Goal: Task Accomplishment & Management: Manage account settings

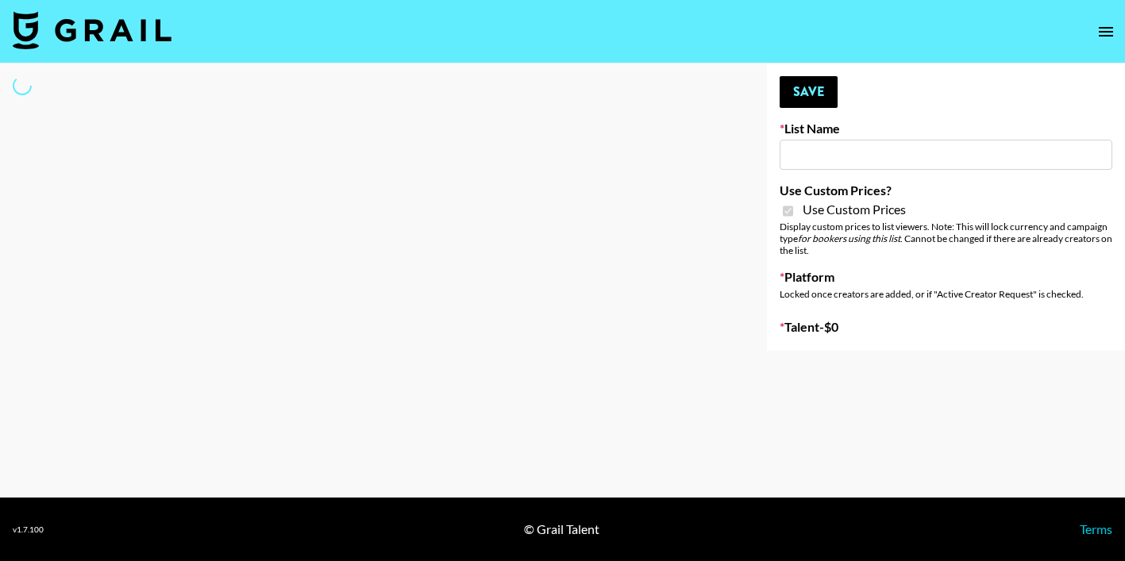
type input "House of Fab ([DATE])"
checkbox input "true"
select select "Brand"
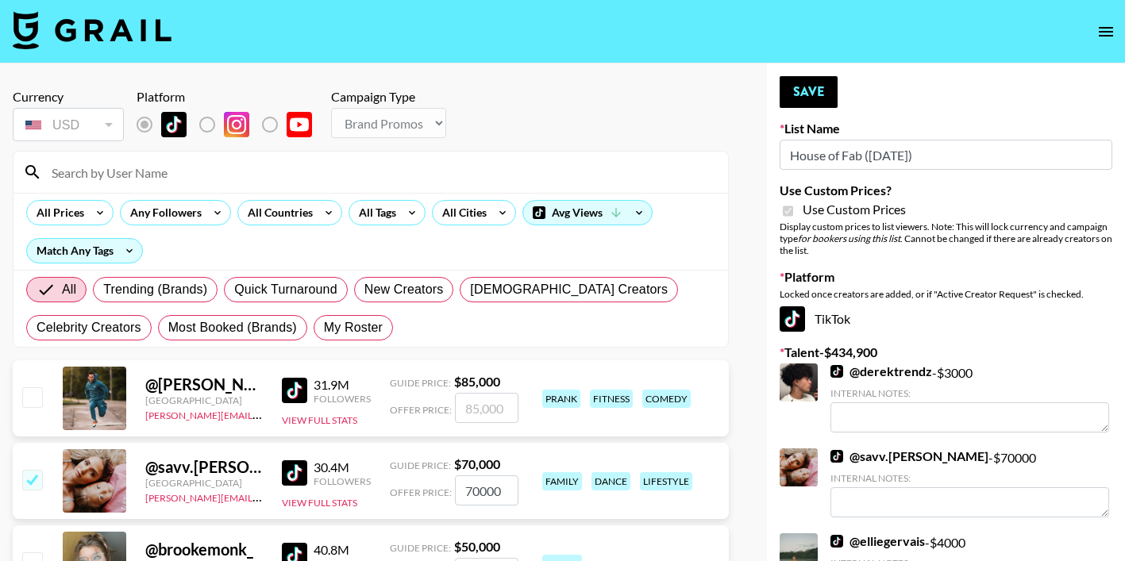
click at [169, 179] on input at bounding box center [380, 172] width 676 height 25
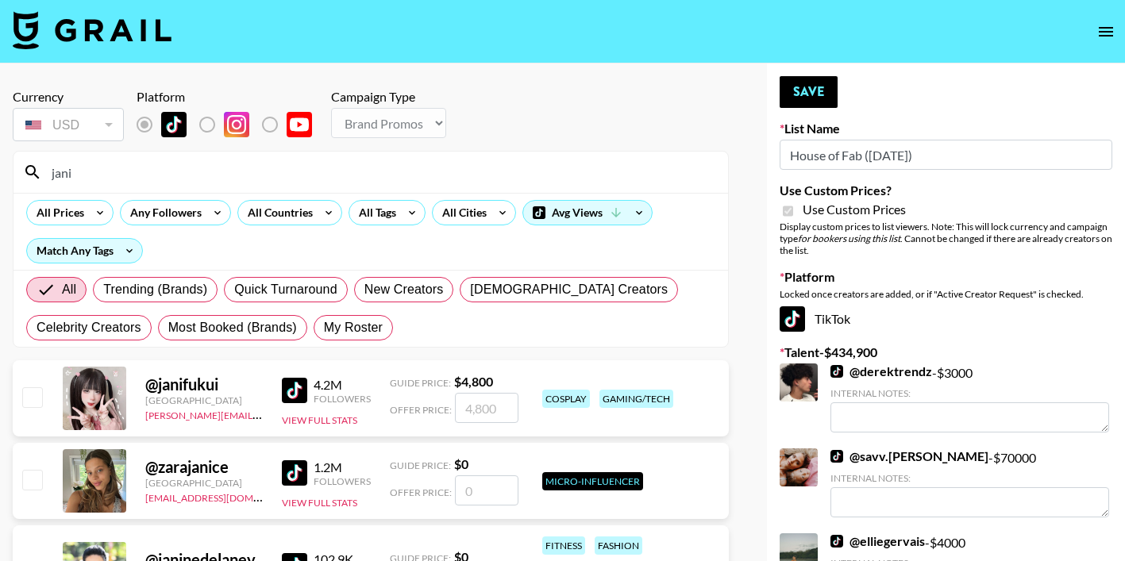
type input "[PERSON_NAME]"
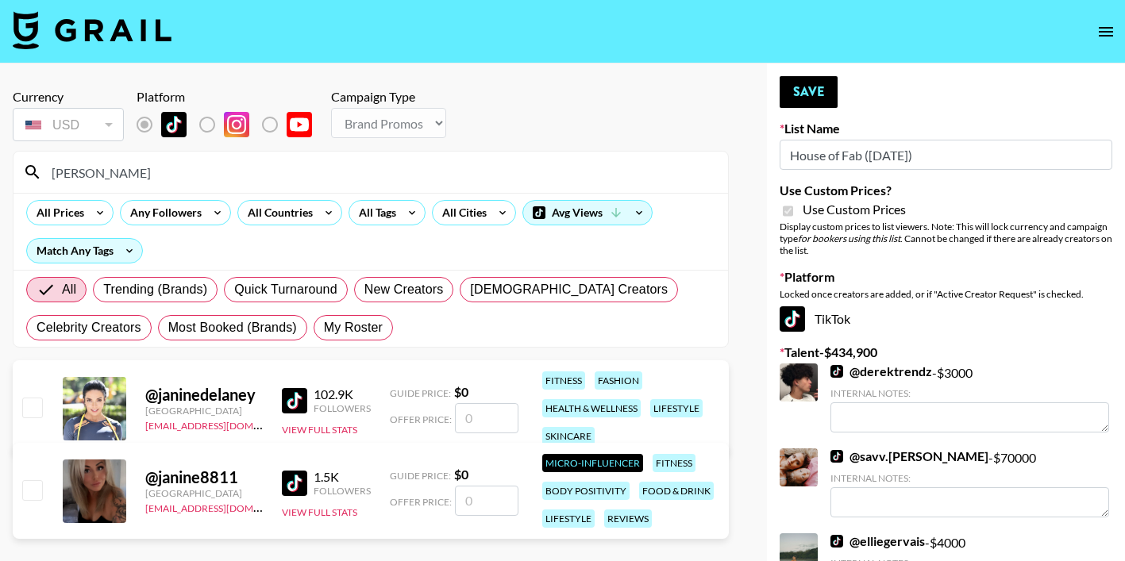
click at [496, 432] on input "number" at bounding box center [487, 418] width 64 height 30
checkbox input "true"
type input "2500"
click at [807, 86] on button "Save" at bounding box center [809, 92] width 58 height 32
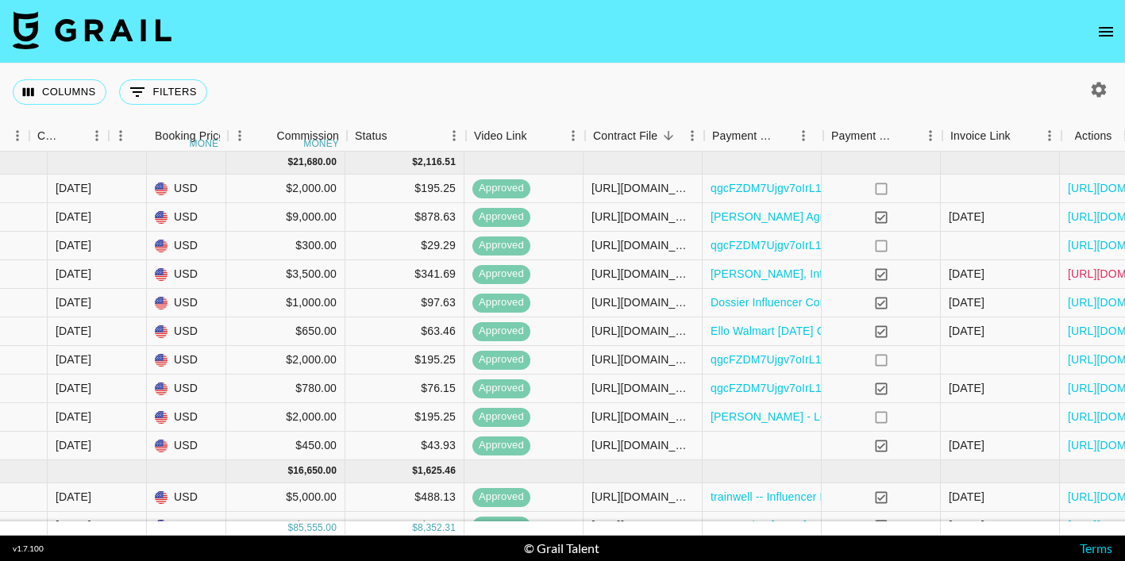
scroll to position [0, 1173]
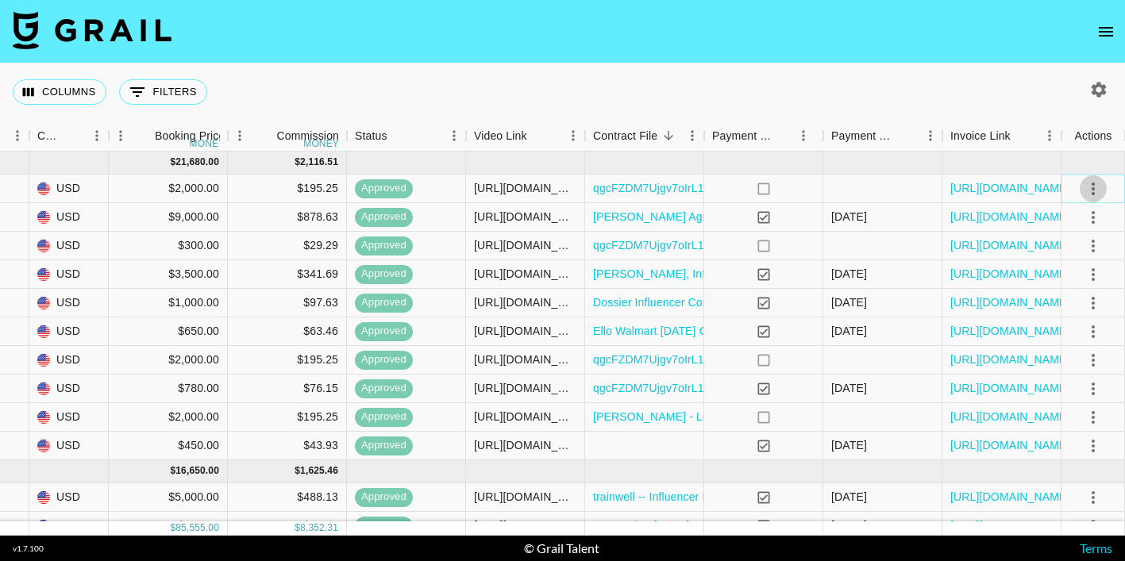
click at [1084, 188] on icon "select merge strategy" at bounding box center [1093, 188] width 19 height 19
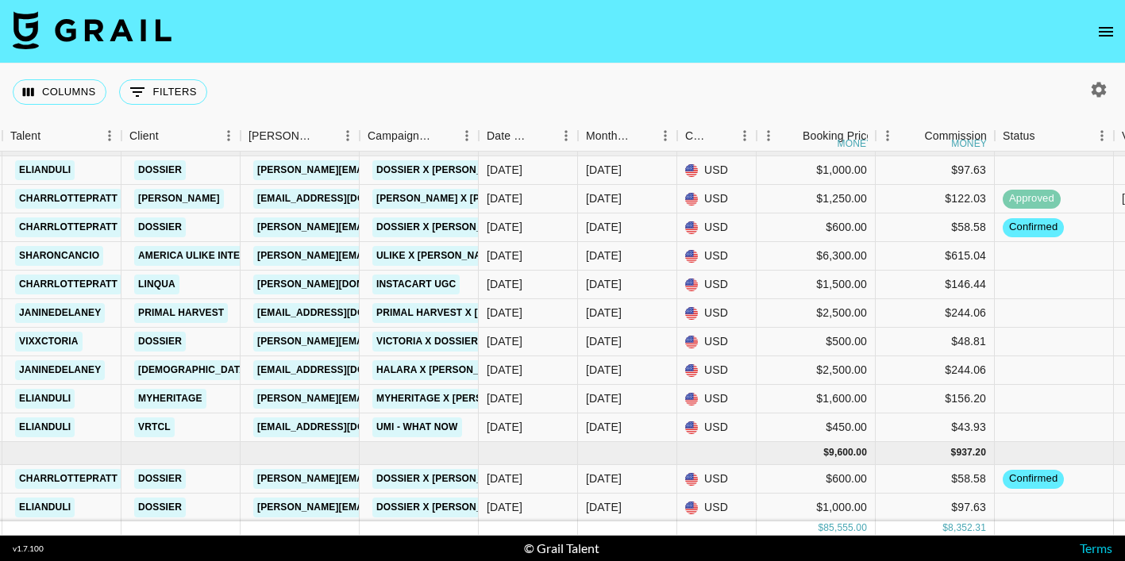
scroll to position [788, 526]
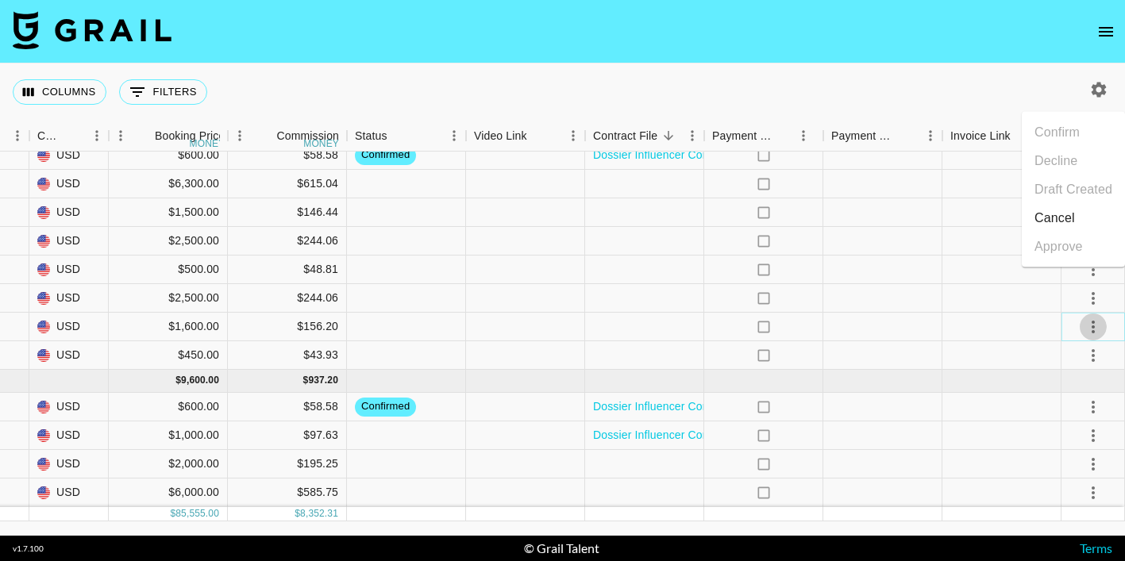
click at [1090, 319] on icon "select merge strategy" at bounding box center [1093, 327] width 19 height 19
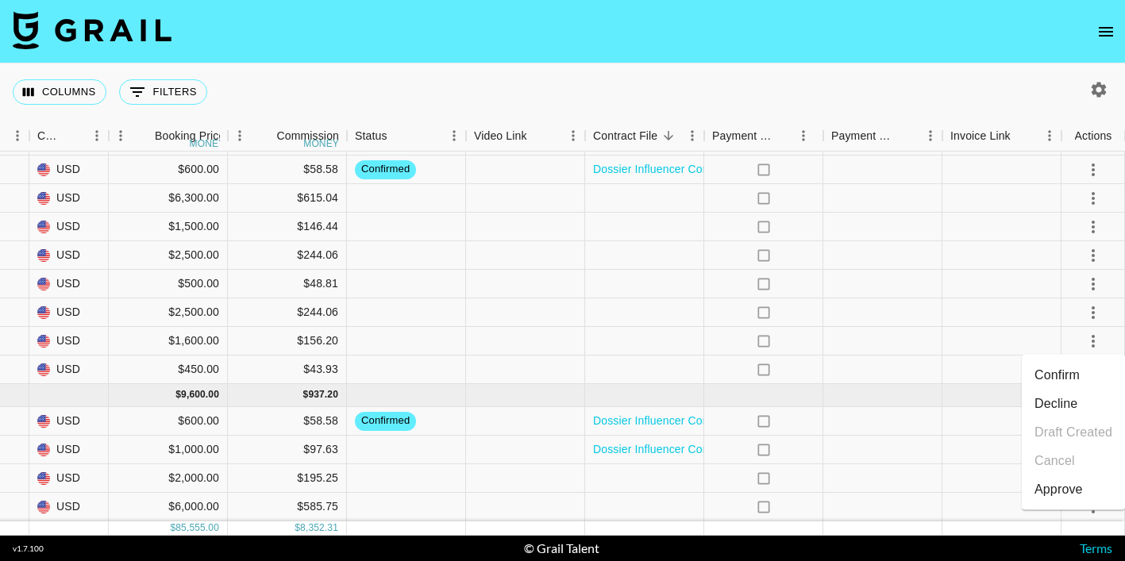
click at [1071, 402] on li "Decline" at bounding box center [1073, 404] width 103 height 29
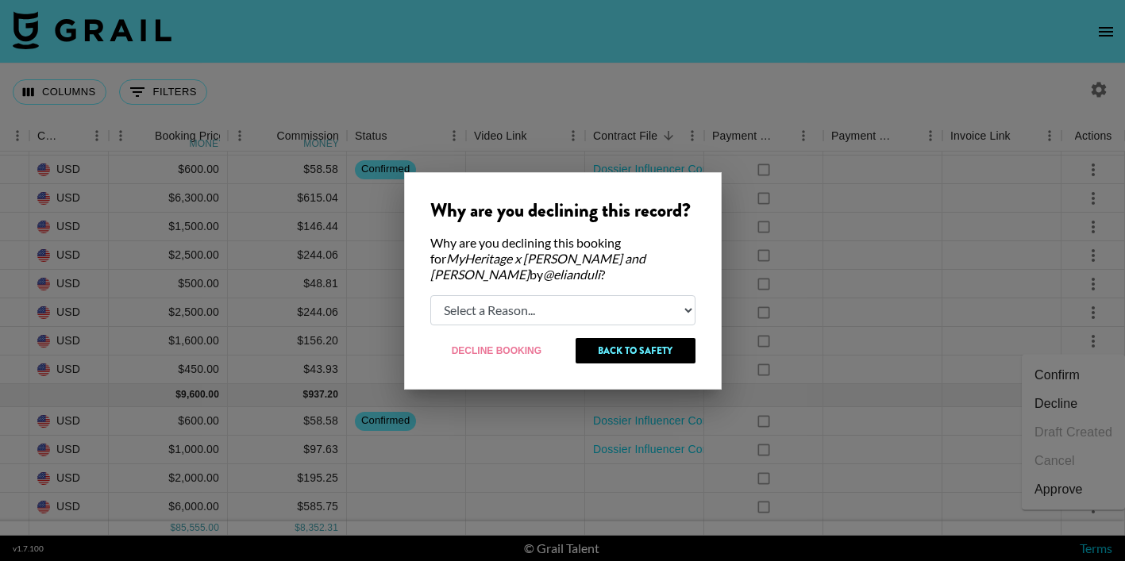
click at [642, 295] on select "Select a Reason... Relogging this deal due to a data issue The booker cancelled…" at bounding box center [562, 310] width 265 height 30
select select "booker_cancel"
click at [430, 295] on select "Select a Reason... Relogging this deal due to a data issue The booker cancelled…" at bounding box center [562, 310] width 265 height 30
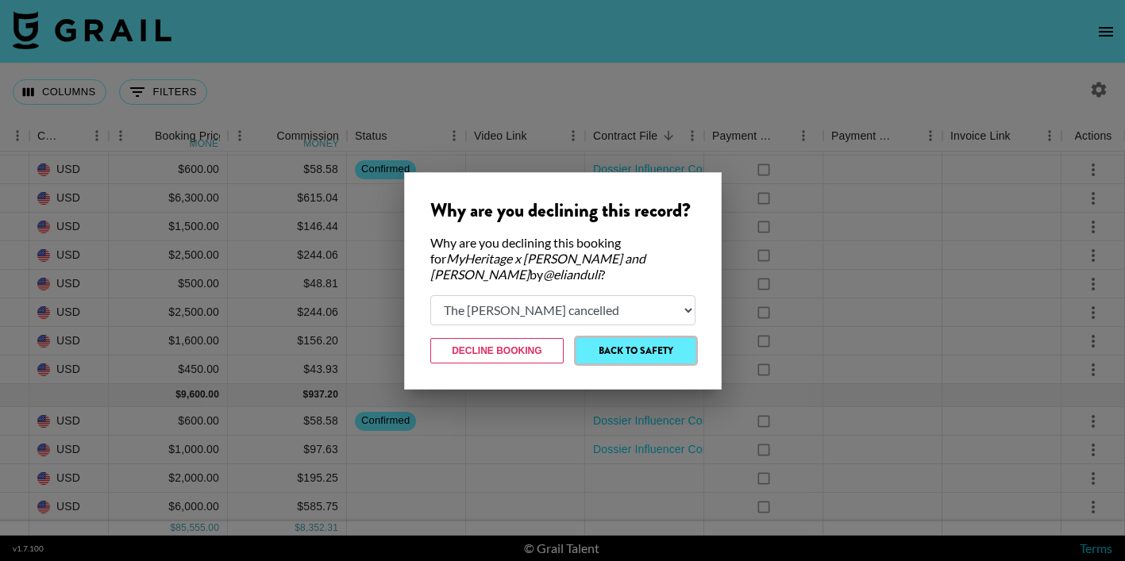
click at [653, 340] on button "Back to Safety" at bounding box center [635, 350] width 118 height 25
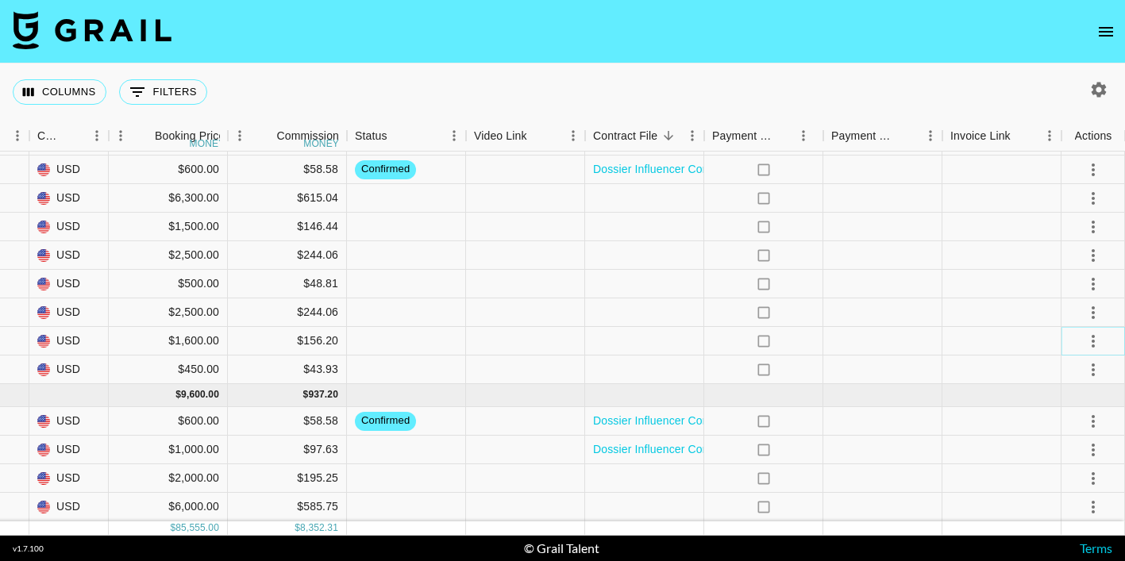
click at [1087, 341] on icon "select merge strategy" at bounding box center [1093, 341] width 19 height 19
drag, startPoint x: 1081, startPoint y: 376, endPoint x: 1079, endPoint y: 397, distance: 21.6
click at [1079, 397] on ul "Confirm Decline Draft Created Cancel Approve" at bounding box center [1073, 433] width 103 height 156
click at [1079, 397] on li "Decline" at bounding box center [1073, 404] width 103 height 29
select select "booker_cancel"
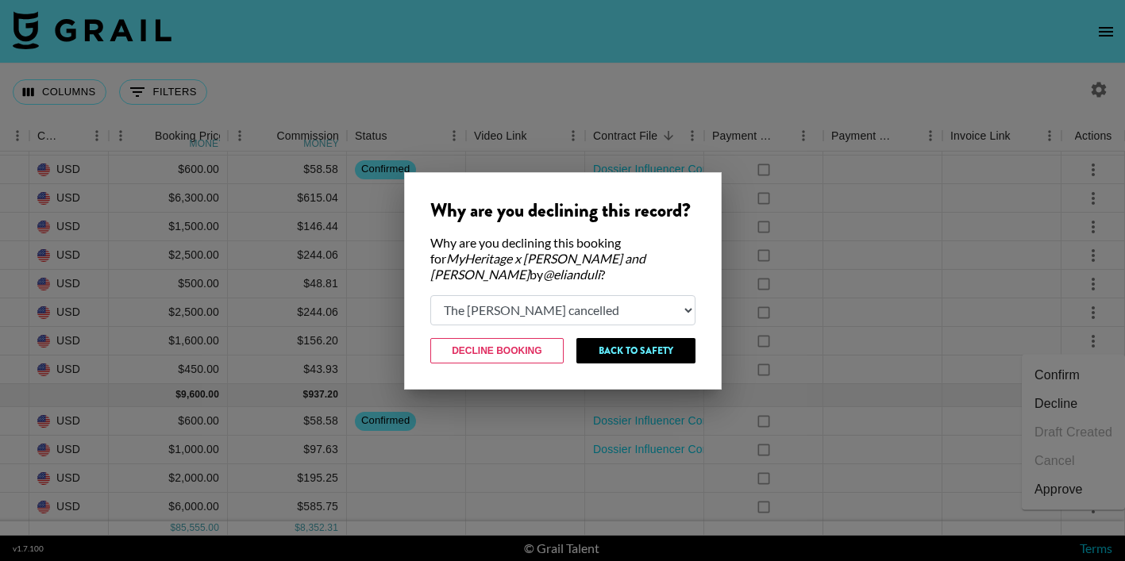
click at [559, 295] on select "Select a Reason... Relogging this deal due to a data issue The booker cancelled…" at bounding box center [562, 310] width 265 height 30
click at [430, 295] on select "Select a Reason... Relogging this deal due to a data issue The booker cancelled…" at bounding box center [562, 310] width 265 height 30
click at [533, 338] on button "Decline Booking" at bounding box center [497, 350] width 134 height 25
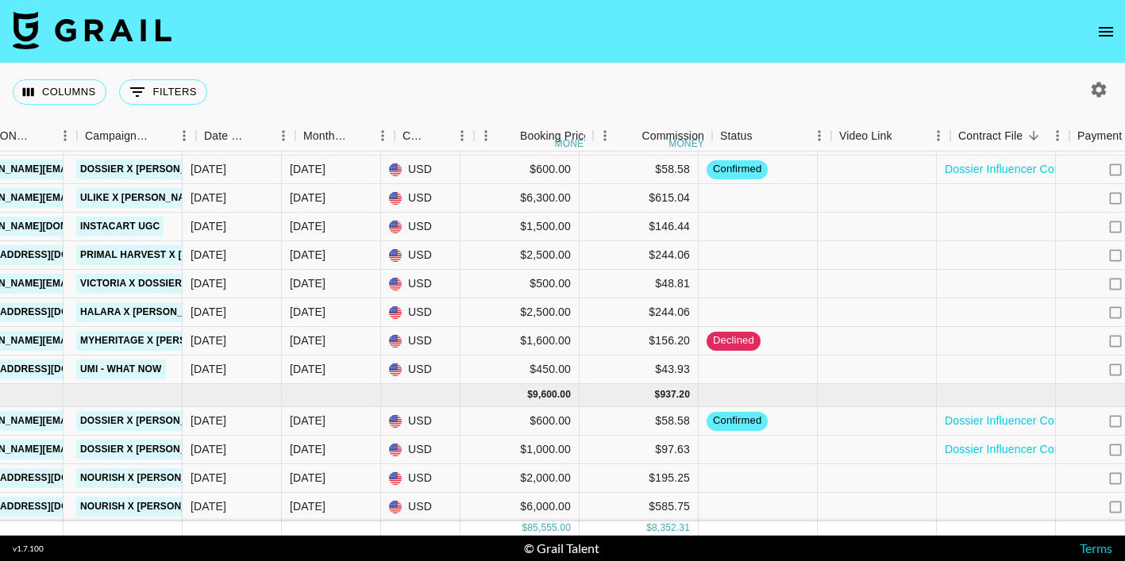
scroll to position [774, 808]
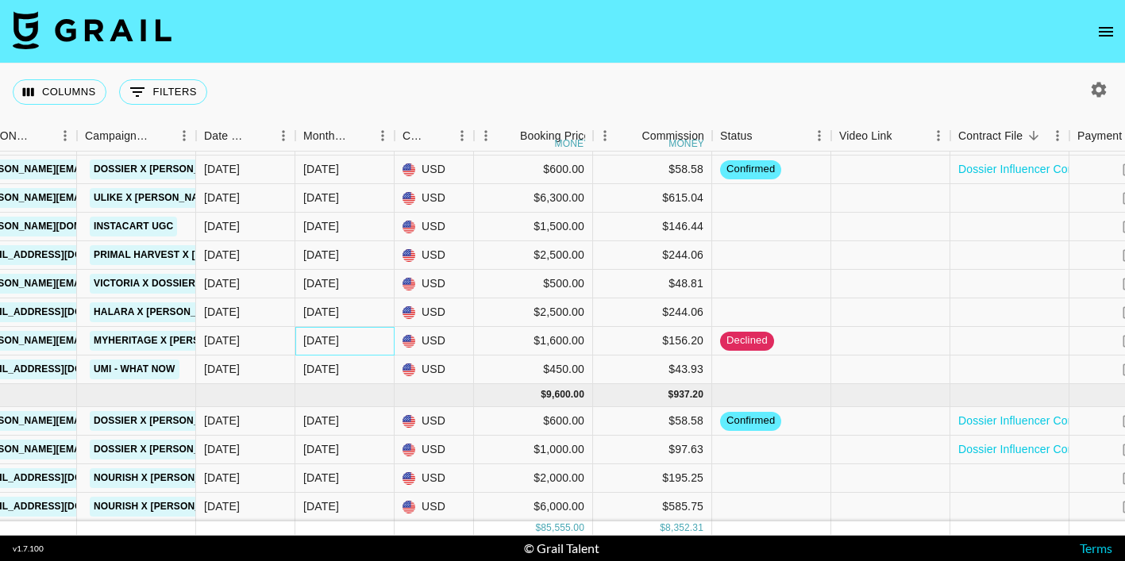
click at [326, 338] on div "Sep '25" at bounding box center [321, 341] width 36 height 16
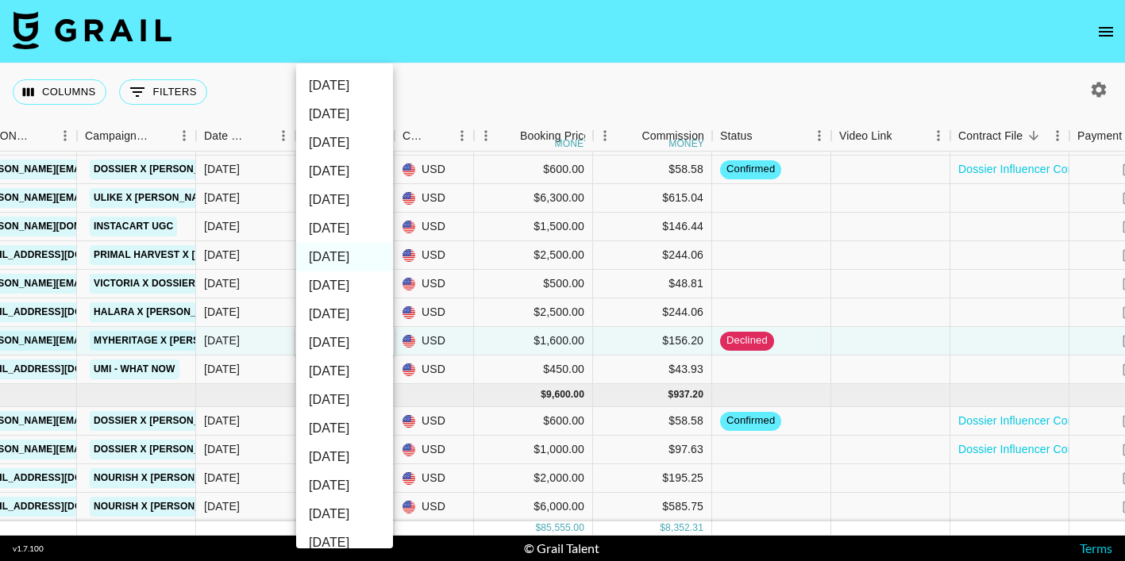
scroll to position [242, 0]
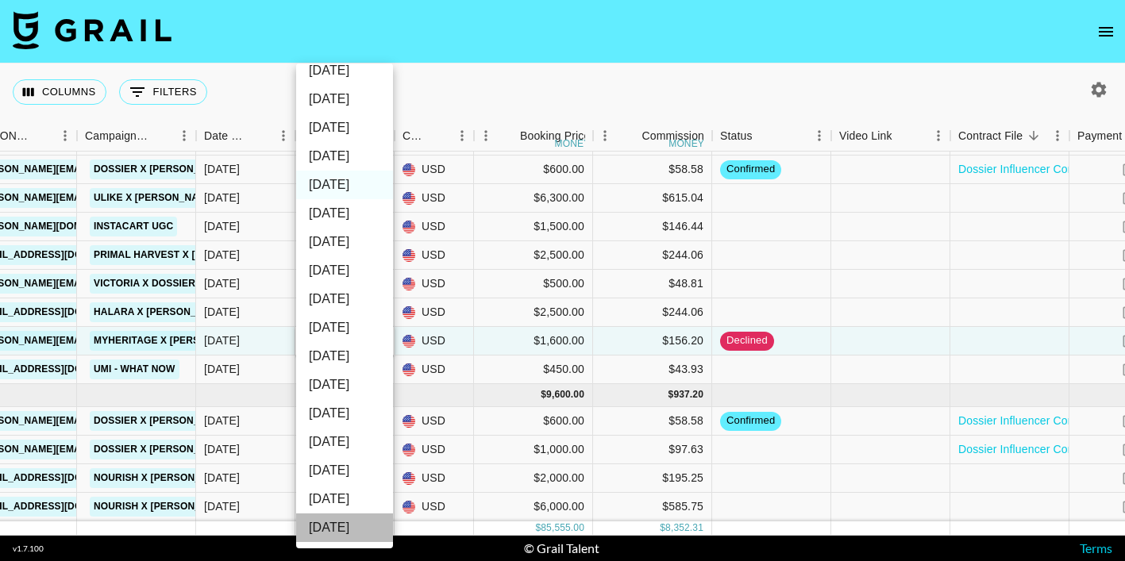
click at [364, 518] on li "Sep '24" at bounding box center [344, 528] width 97 height 29
type input "Sep '24"
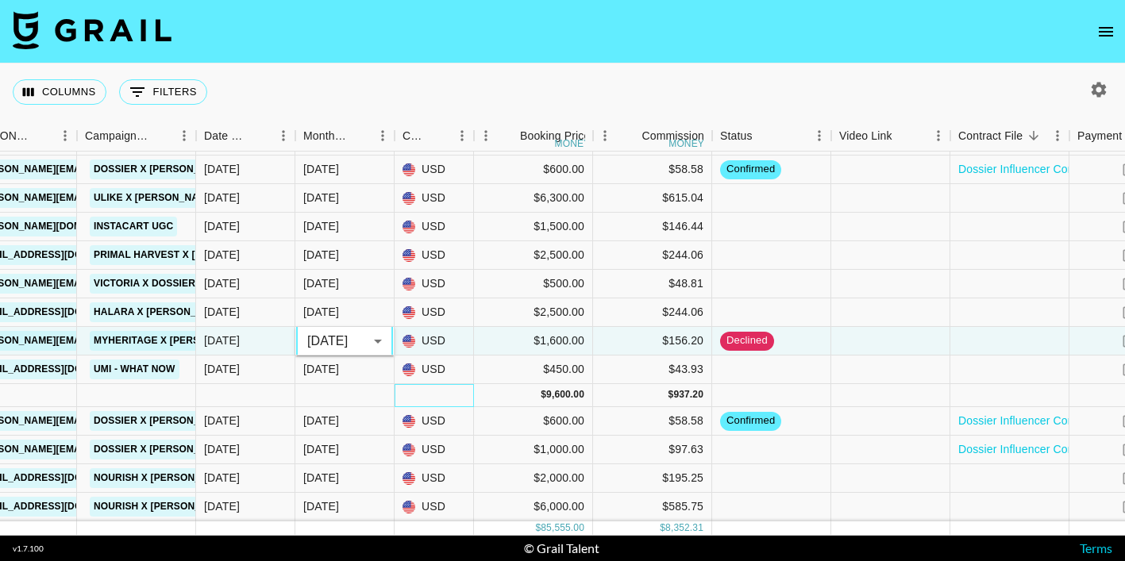
click at [427, 385] on div at bounding box center [434, 395] width 79 height 23
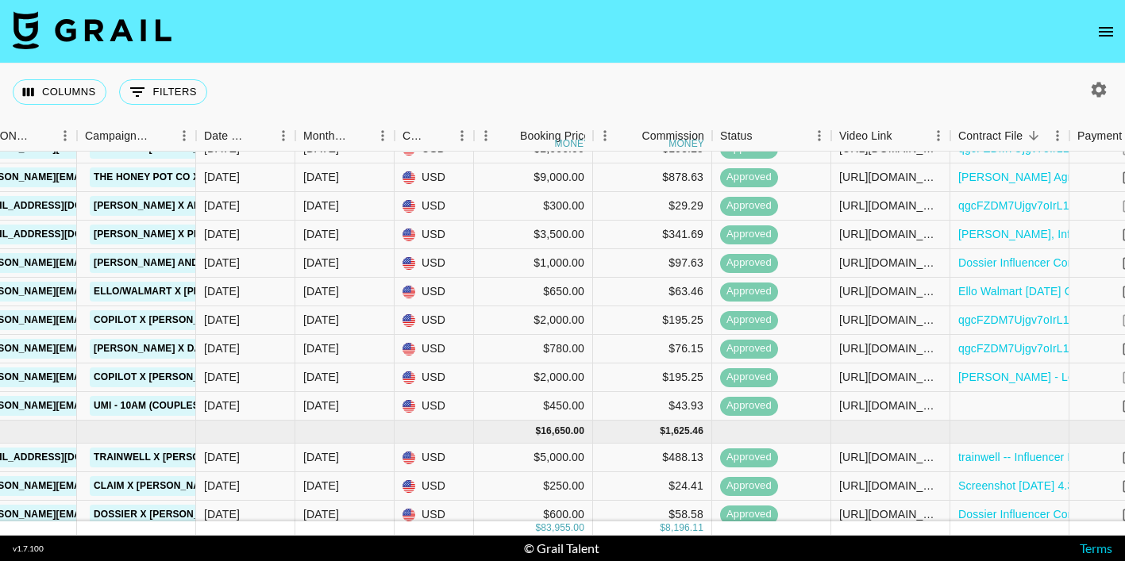
scroll to position [0, 808]
